Goal: Complete application form

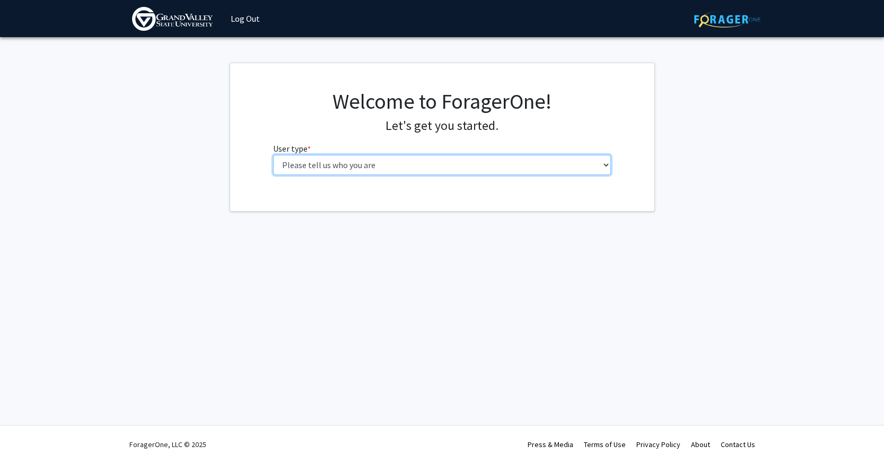
click at [292, 159] on select "Please tell us who you are Undergraduate Student Master's Student Doctoral Cand…" at bounding box center [442, 165] width 338 height 20
select select "5: faculty"
click at [273, 155] on select "Please tell us who you are Undergraduate Student Master's Student Doctoral Cand…" at bounding box center [442, 165] width 338 height 20
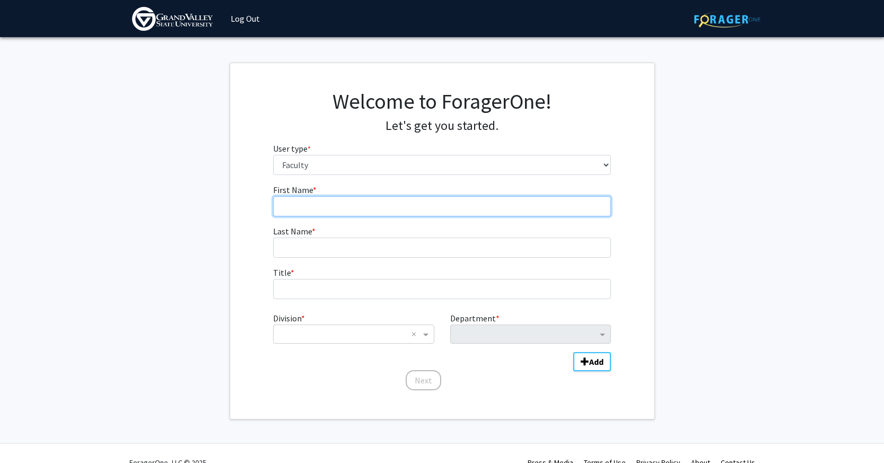
click at [332, 199] on input "First Name * required" at bounding box center [442, 206] width 338 height 20
type input "[PERSON_NAME]"
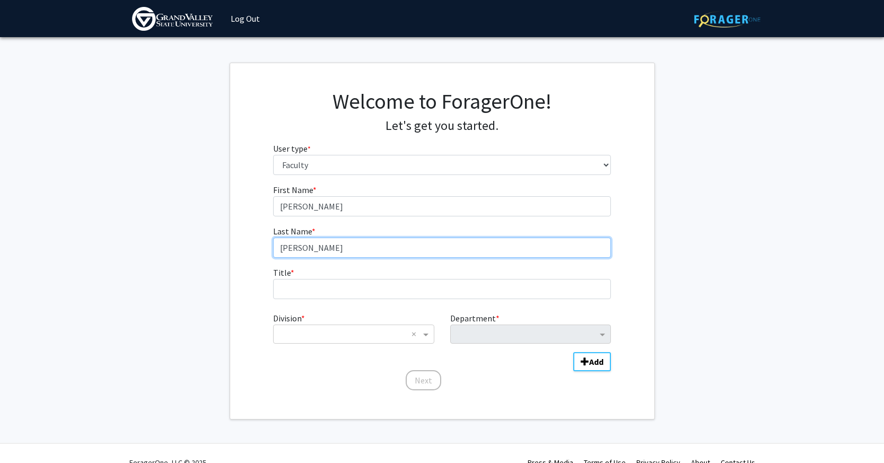
type input "[PERSON_NAME]"
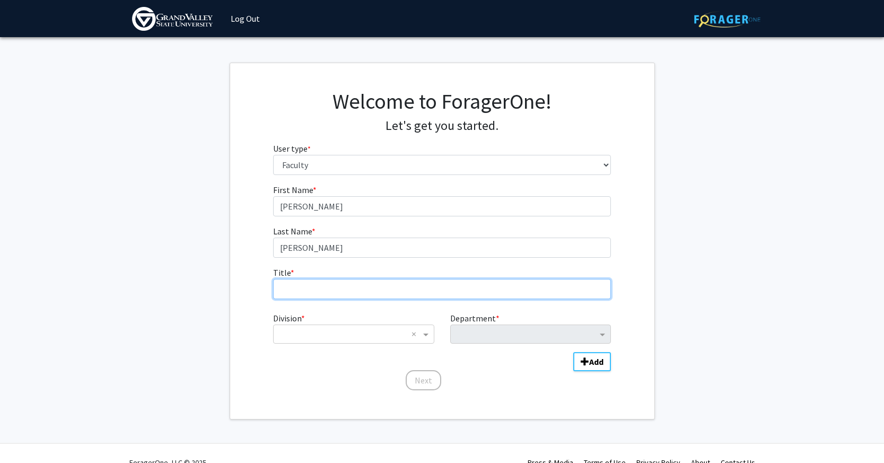
type input "a"
type input "Assistant Professor"
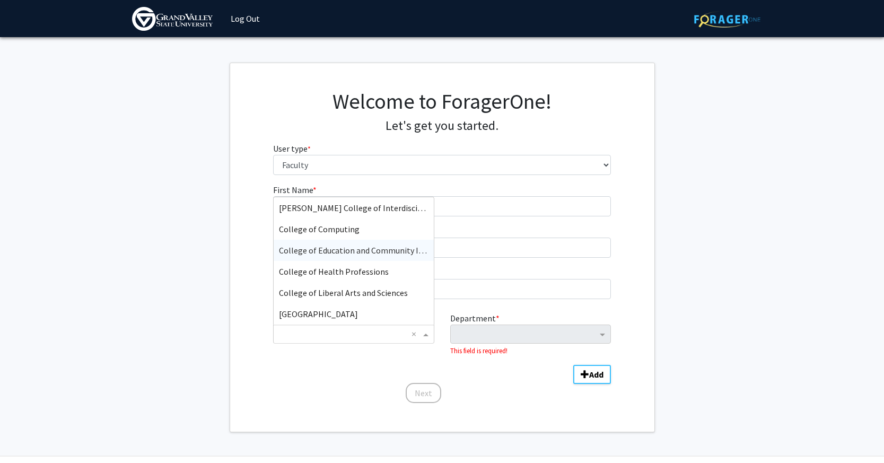
click at [342, 251] on span "College of Education and Community Innovation" at bounding box center [367, 250] width 177 height 11
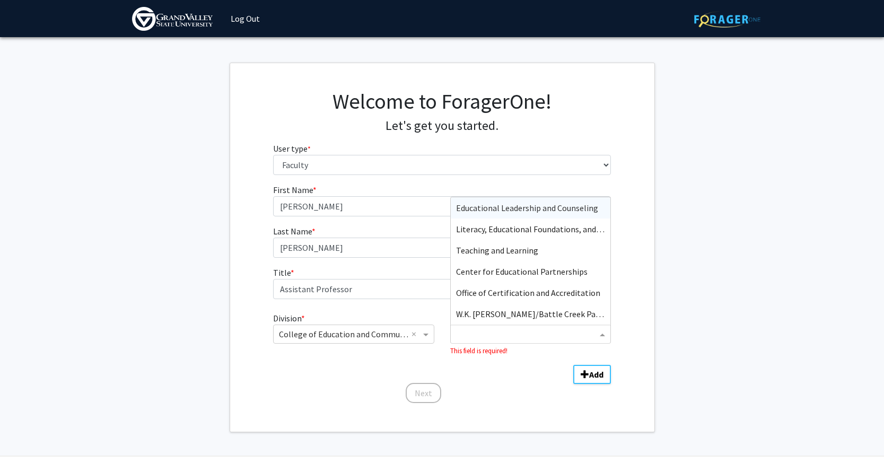
click at [457, 326] on div "Department" at bounding box center [524, 334] width 146 height 17
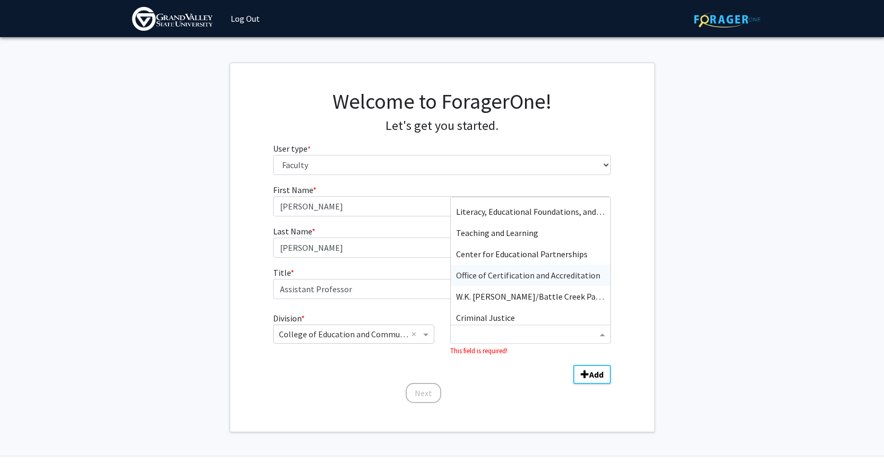
scroll to position [21, 0]
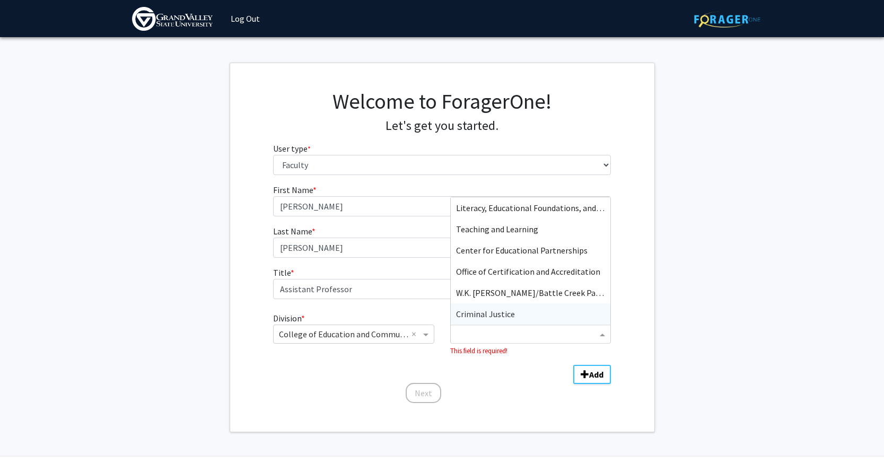
click at [484, 307] on div "Criminal Justice" at bounding box center [531, 313] width 160 height 21
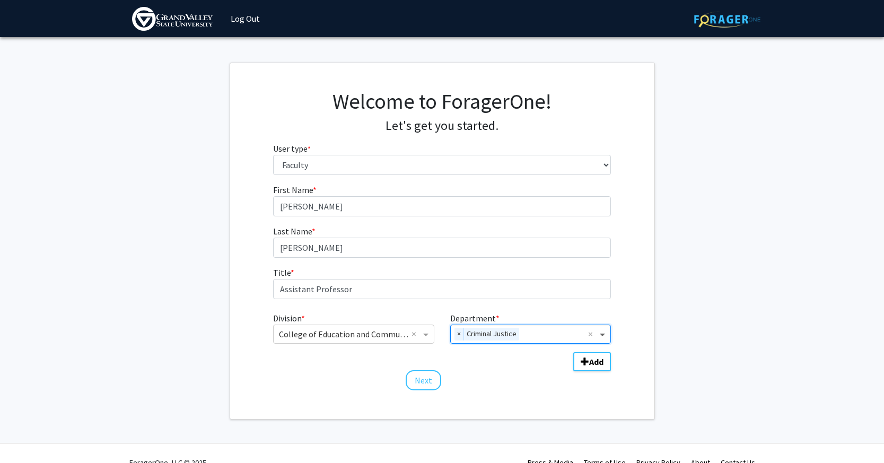
click at [601, 337] on span "Department" at bounding box center [603, 334] width 13 height 13
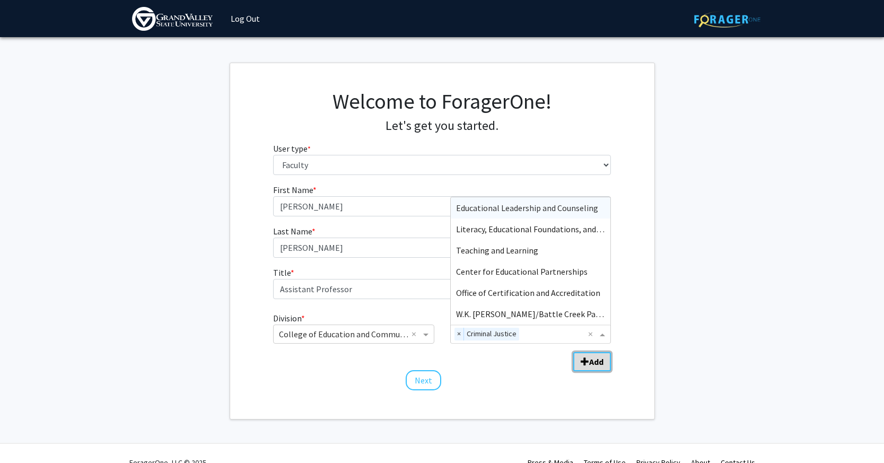
click at [589, 357] on b "Add" at bounding box center [596, 361] width 14 height 11
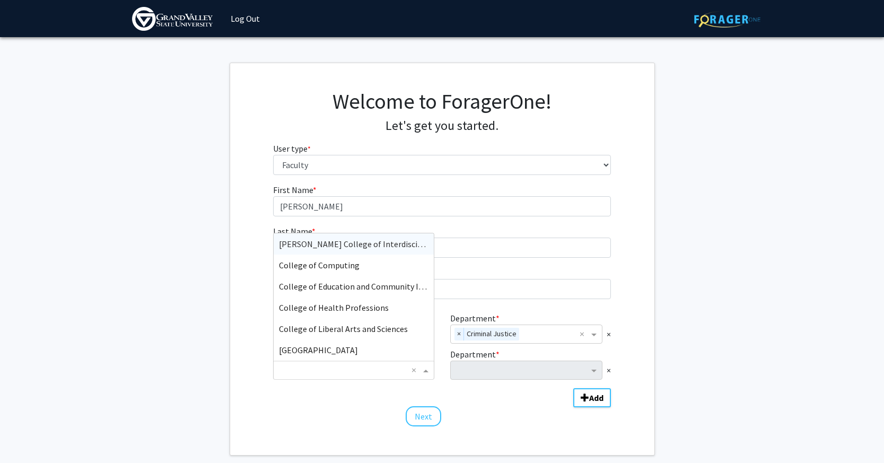
click at [423, 372] on span "Division" at bounding box center [426, 370] width 13 height 13
click at [456, 395] on div "Division * × College of Education and Community Innovation × Department * × Cri…" at bounding box center [442, 353] width 338 height 93
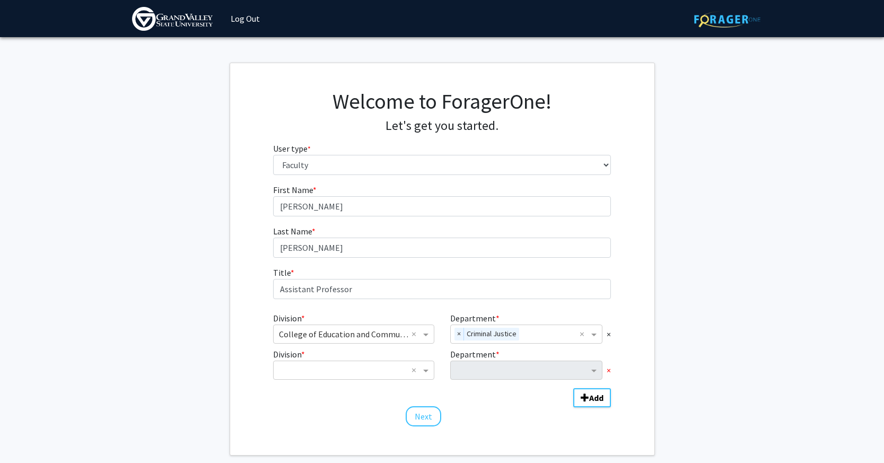
click at [609, 372] on span "×" at bounding box center [609, 370] width 4 height 13
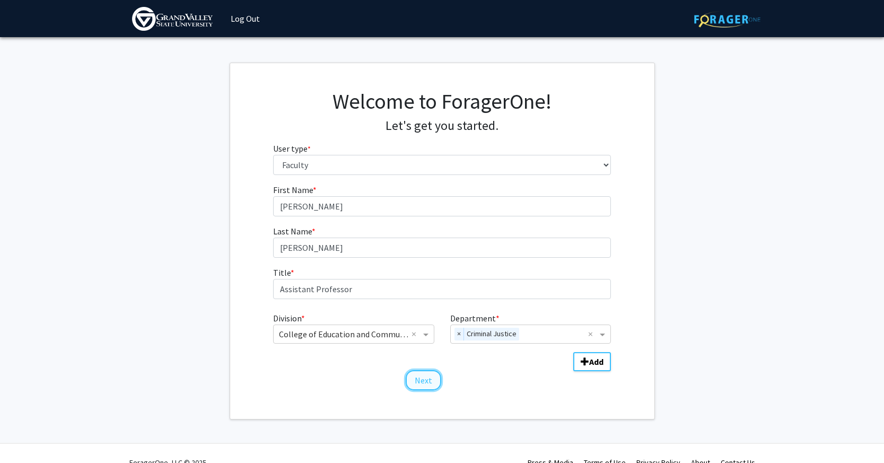
click at [424, 381] on button "Next" at bounding box center [424, 380] width 36 height 20
